Goal: Navigation & Orientation: Find specific page/section

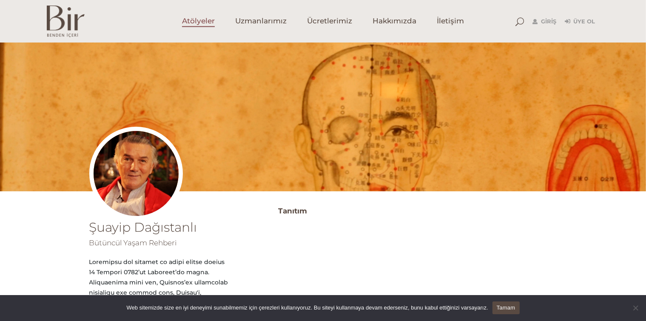
click at [197, 22] on span "Atölyeler" at bounding box center [198, 22] width 33 height 10
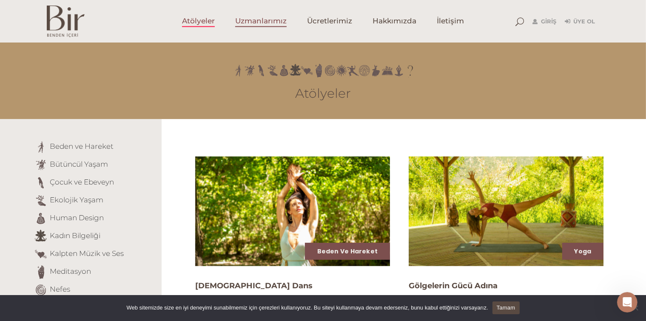
click at [257, 20] on span "Uzmanlarımız" at bounding box center [260, 22] width 51 height 10
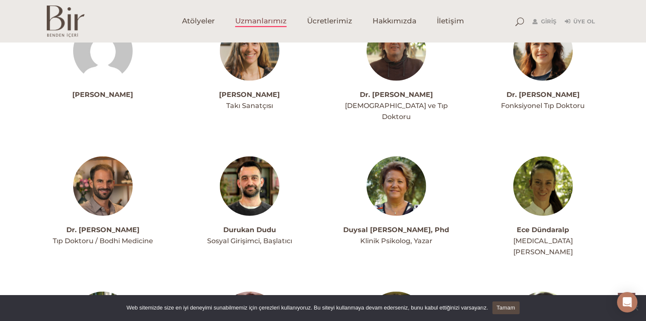
scroll to position [808, 0]
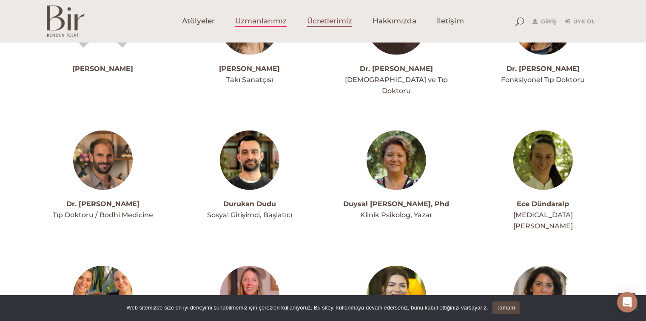
click at [341, 20] on span "Ücretlerimiz" at bounding box center [329, 22] width 45 height 10
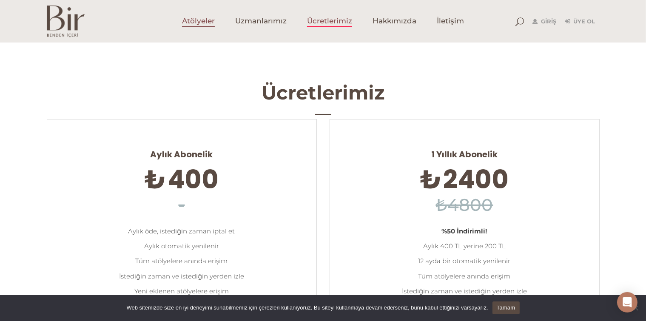
click at [200, 26] on span "Atölyeler" at bounding box center [198, 22] width 33 height 10
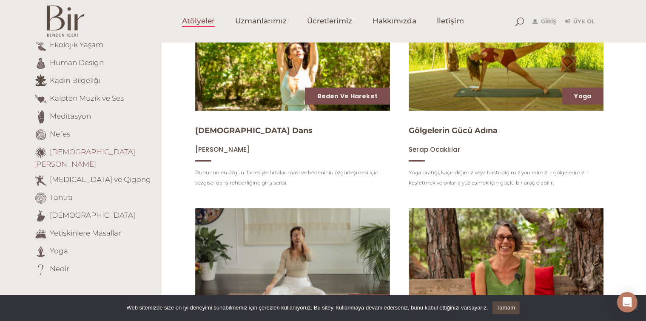
scroll to position [170, 0]
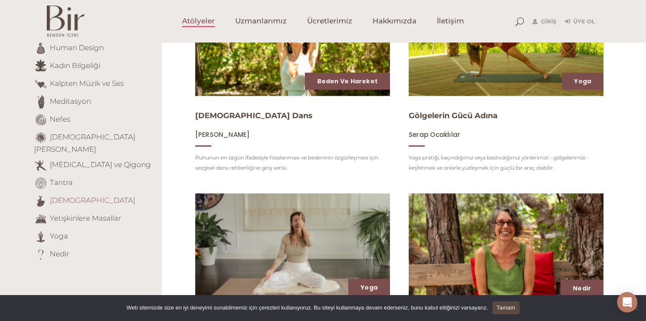
click at [64, 196] on link "[DEMOGRAPHIC_DATA]" at bounding box center [93, 200] width 86 height 9
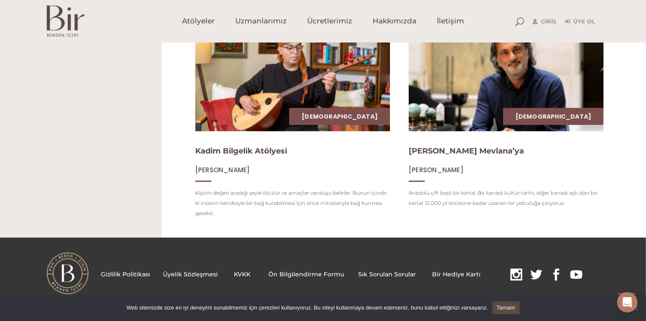
scroll to position [553, 0]
